Goal: Navigation & Orientation: Find specific page/section

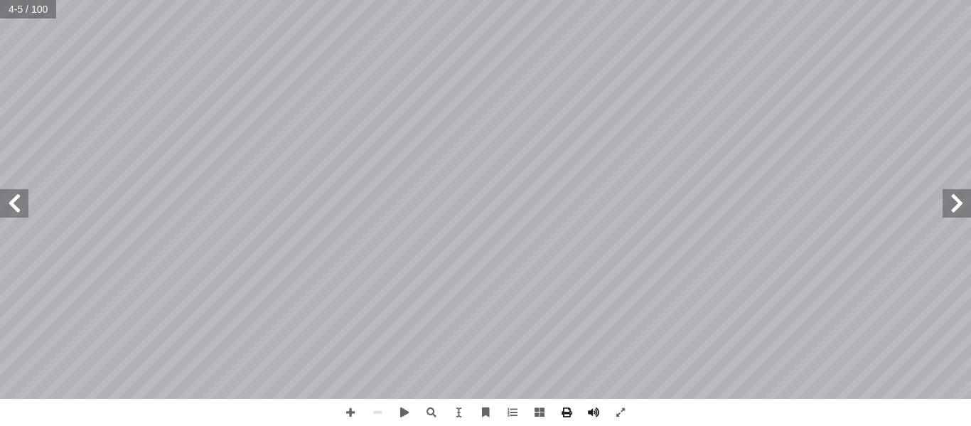
click at [10, 200] on span at bounding box center [14, 203] width 28 height 28
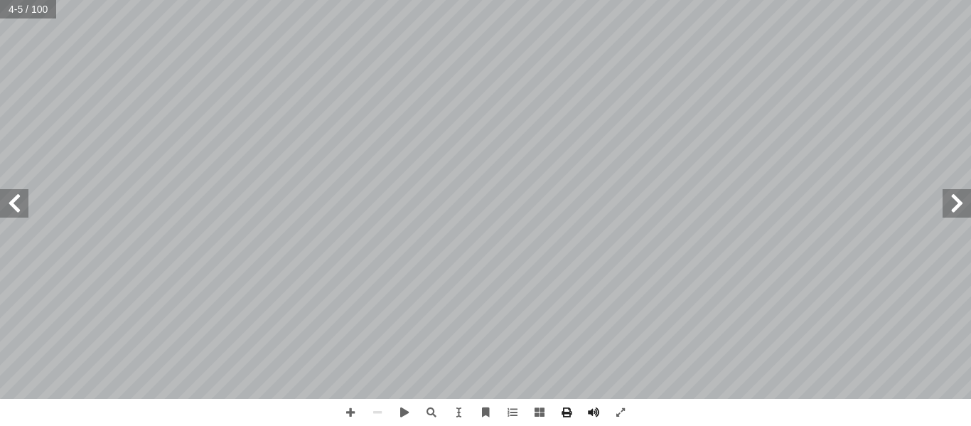
click at [10, 200] on span at bounding box center [14, 203] width 28 height 28
click at [24, 203] on span at bounding box center [14, 203] width 28 height 28
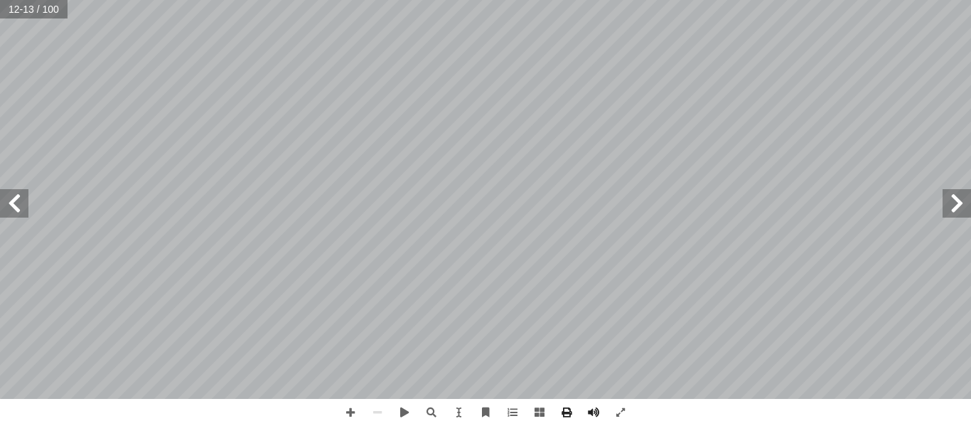
click at [24, 203] on span at bounding box center [14, 203] width 28 height 28
click at [17, 207] on span at bounding box center [14, 203] width 28 height 28
click at [10, 207] on span at bounding box center [14, 203] width 28 height 28
click at [970, 208] on span at bounding box center [957, 203] width 28 height 28
